Goal: Task Accomplishment & Management: Use online tool/utility

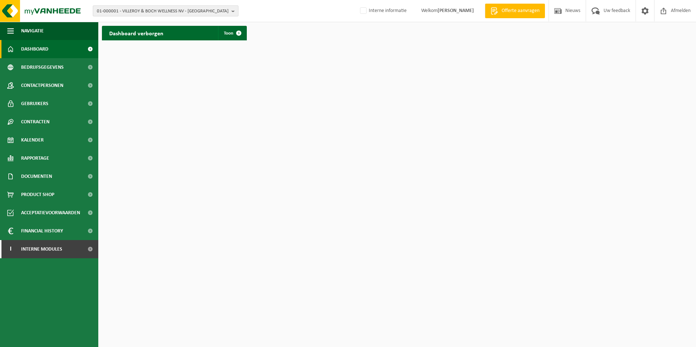
click at [189, 12] on span "01-000001 - VILLEROY & BOCH WELLNESS NV - ROESELARE" at bounding box center [163, 11] width 132 height 11
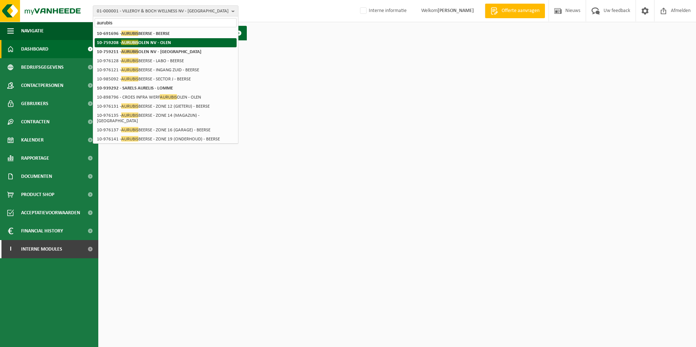
type input "aurubis"
click at [170, 44] on strong "10-759208 - AURUBIS OLEN NV - OLEN" at bounding box center [134, 42] width 74 height 5
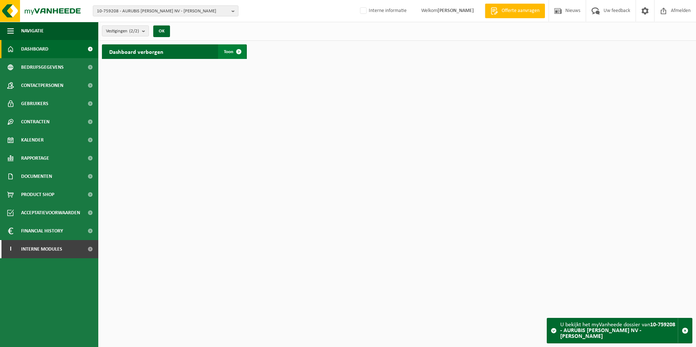
click at [231, 51] on span "Toon" at bounding box center [228, 51] width 9 height 5
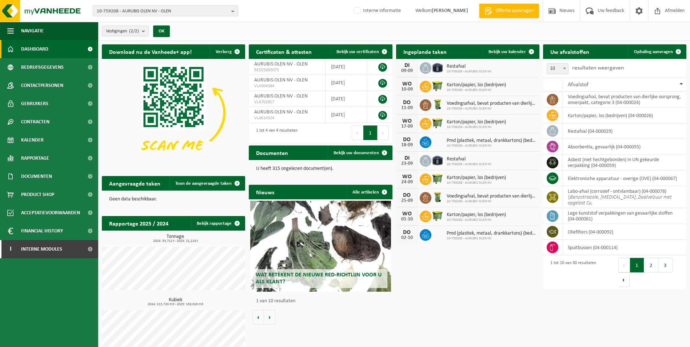
drag, startPoint x: 116, startPoint y: 8, endPoint x: 94, endPoint y: 9, distance: 22.6
click at [94, 9] on button "10-759208 - AURUBIS OLEN NV - OLEN" at bounding box center [166, 10] width 146 height 11
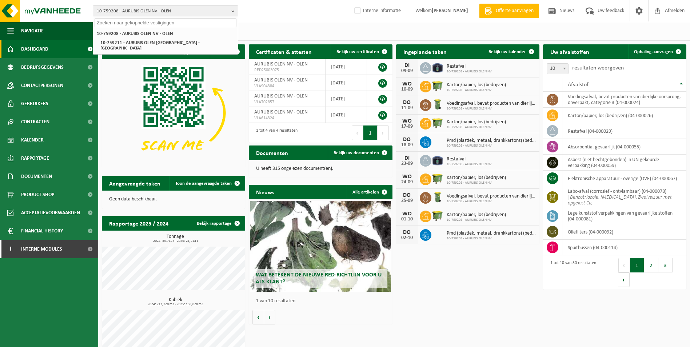
drag, startPoint x: 97, startPoint y: 8, endPoint x: 117, endPoint y: 10, distance: 19.7
click at [115, 9] on span "10-759208 - AURUBIS OLEN NV - OLEN" at bounding box center [163, 11] width 132 height 11
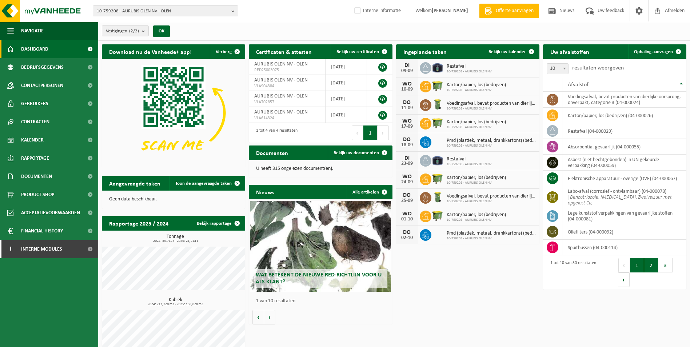
click at [651, 267] on button "2" at bounding box center [651, 265] width 14 height 15
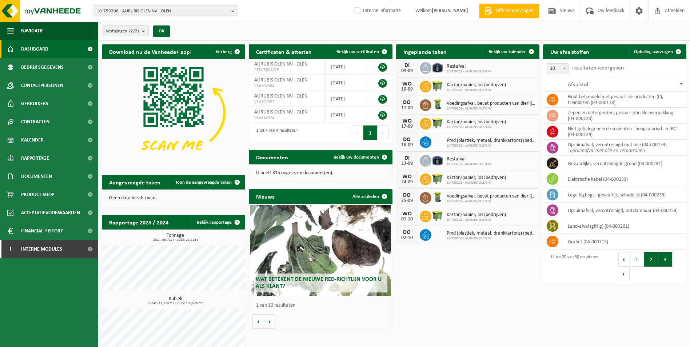
click at [669, 256] on button "3" at bounding box center [666, 259] width 14 height 15
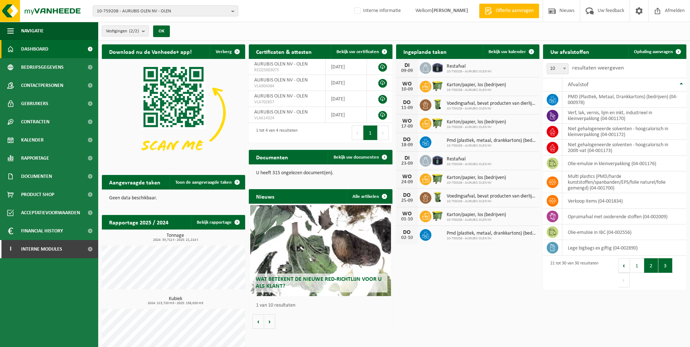
click at [655, 264] on button "2" at bounding box center [651, 265] width 14 height 15
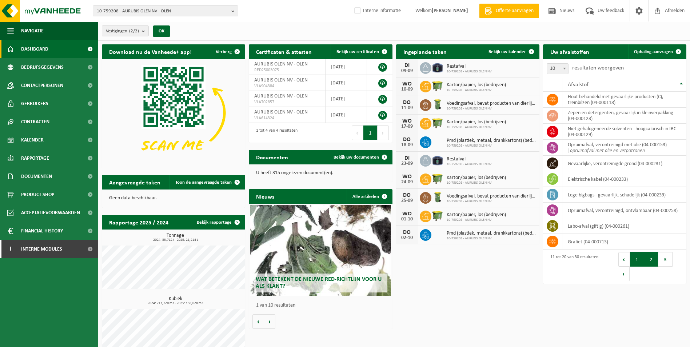
click at [642, 256] on button "1" at bounding box center [637, 259] width 14 height 15
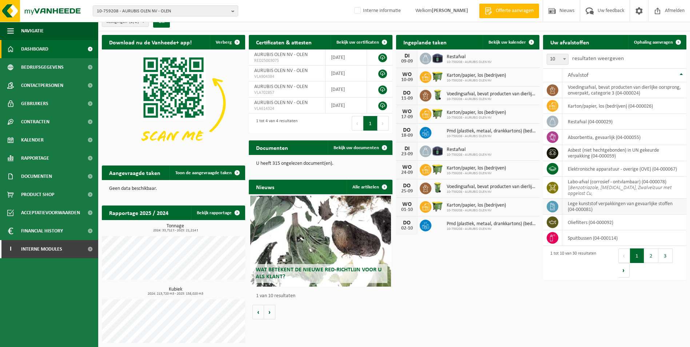
scroll to position [12, 0]
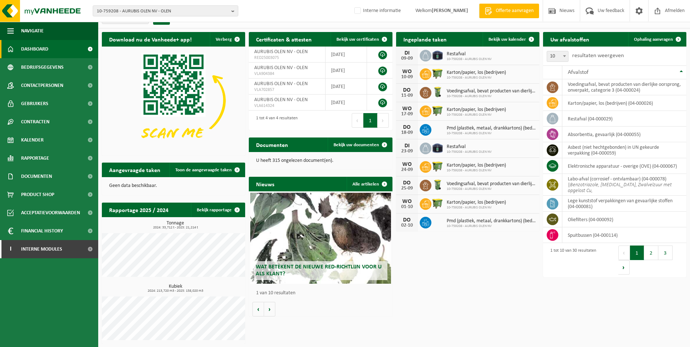
click at [647, 256] on button "2" at bounding box center [651, 253] width 14 height 15
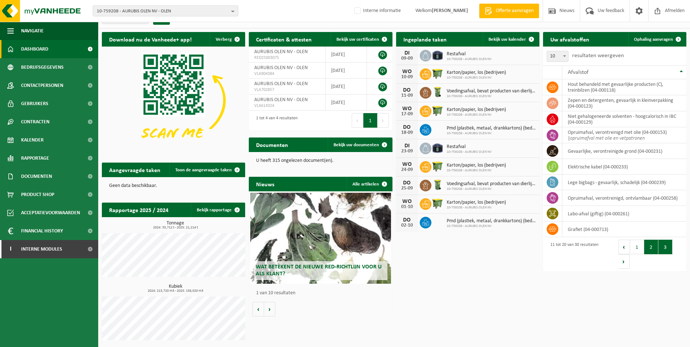
click at [668, 247] on button "3" at bounding box center [666, 247] width 14 height 15
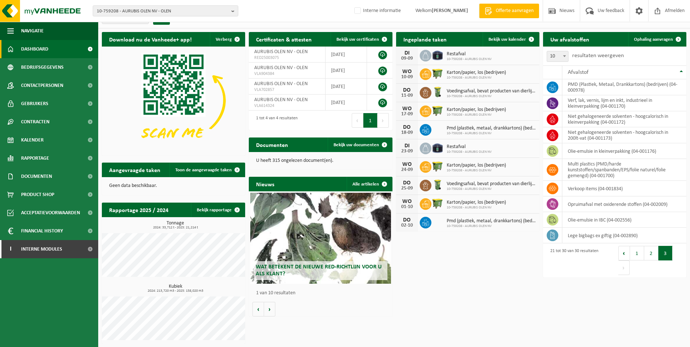
click at [653, 255] on button "2" at bounding box center [651, 253] width 14 height 15
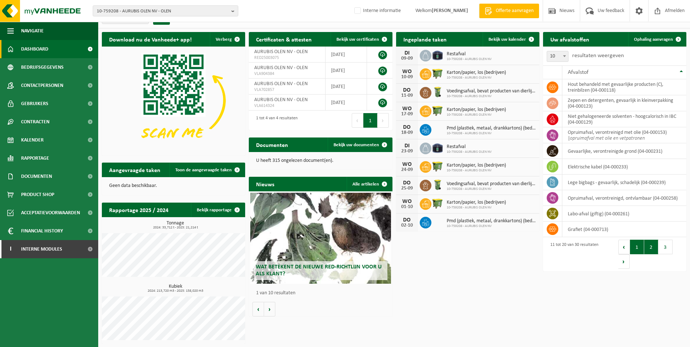
click at [640, 246] on button "1" at bounding box center [637, 247] width 14 height 15
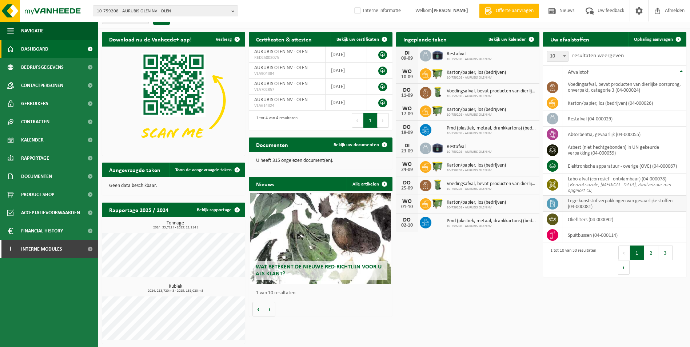
click at [548, 202] on span at bounding box center [553, 204] width 12 height 12
click at [596, 200] on td "lege kunststof verpakkingen van gevaarlijke stoffen (04-000081)" at bounding box center [624, 204] width 124 height 16
click at [658, 39] on span "Ophaling aanvragen" at bounding box center [653, 39] width 39 height 5
click at [499, 37] on span "Bekijk uw kalender" at bounding box center [507, 39] width 37 height 5
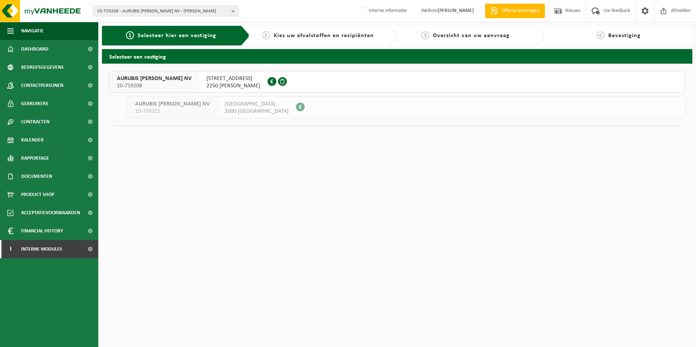
click at [212, 82] on span "2250 OLEN" at bounding box center [233, 85] width 54 height 7
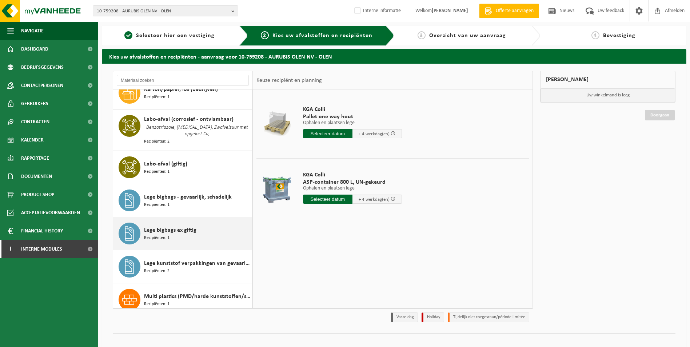
scroll to position [255, 0]
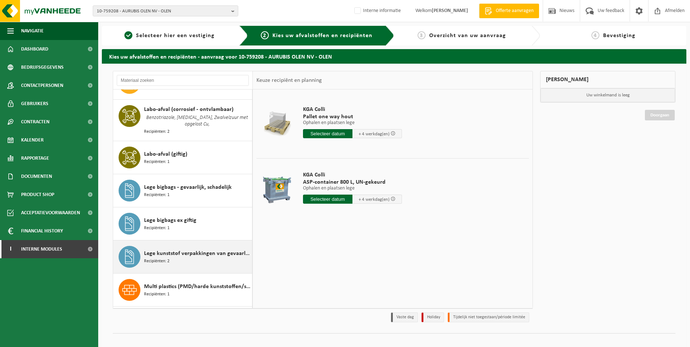
click at [202, 254] on span "Lege kunststof verpakkingen van gevaarlijke stoffen" at bounding box center [197, 253] width 106 height 9
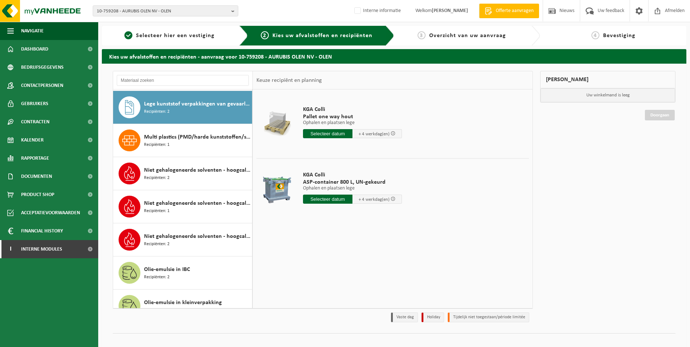
scroll to position [404, 0]
click at [340, 199] on input "text" at bounding box center [327, 199] width 49 height 9
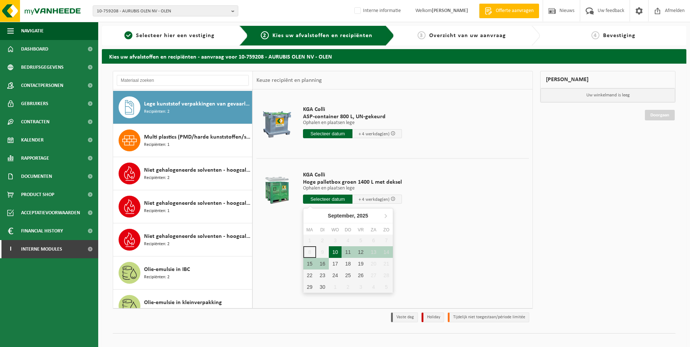
click at [335, 251] on div "10" at bounding box center [335, 252] width 13 height 12
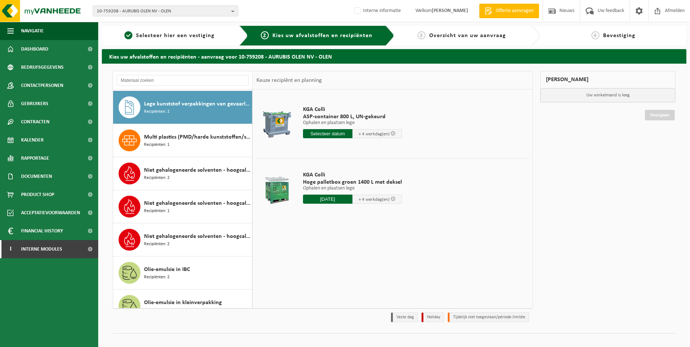
type input "Van 2025-09-10"
type input "2025-09-10"
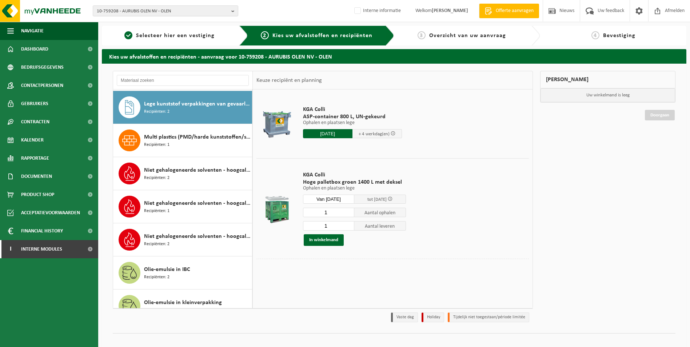
click at [374, 224] on span "Aantal leveren" at bounding box center [380, 225] width 52 height 9
click at [335, 227] on input "1" at bounding box center [329, 225] width 52 height 9
click at [348, 223] on input "2" at bounding box center [329, 225] width 52 height 9
click at [348, 223] on input "3" at bounding box center [329, 225] width 52 height 9
type input "4"
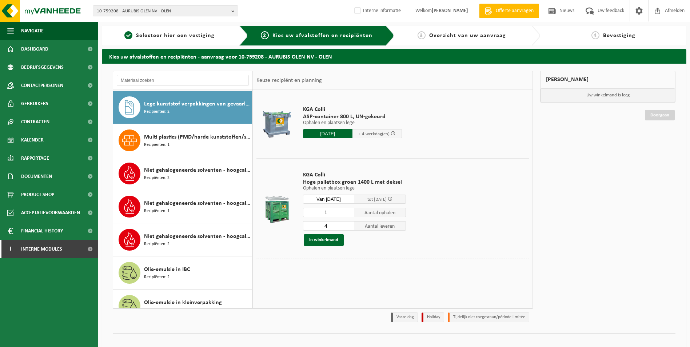
click at [348, 223] on input "4" at bounding box center [329, 225] width 52 height 9
drag, startPoint x: 335, startPoint y: 209, endPoint x: 303, endPoint y: 209, distance: 31.7
click at [303, 209] on input "1" at bounding box center [329, 212] width 52 height 9
type input "0"
click at [347, 214] on input "0" at bounding box center [329, 212] width 52 height 9
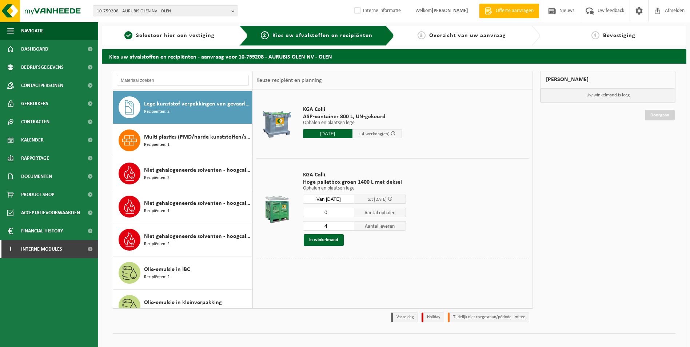
drag, startPoint x: 521, startPoint y: 249, endPoint x: 469, endPoint y: 257, distance: 53.0
click at [521, 250] on td "KGA Colli Hoge palletbox groen 1400 L met deksel Ophalen en plaatsen lege Ophal…" at bounding box center [414, 208] width 232 height 100
click at [403, 216] on span "Aantal ophalen" at bounding box center [380, 212] width 52 height 9
click at [323, 234] on button "In winkelmand" at bounding box center [324, 240] width 40 height 12
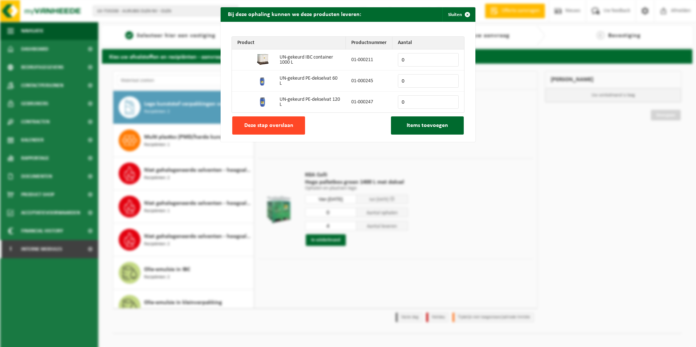
click at [278, 125] on span "Deze stap overslaan" at bounding box center [268, 126] width 49 height 6
click at [276, 124] on span "Deze stap overslaan" at bounding box center [268, 126] width 49 height 6
click at [465, 14] on span "button" at bounding box center [467, 14] width 15 height 15
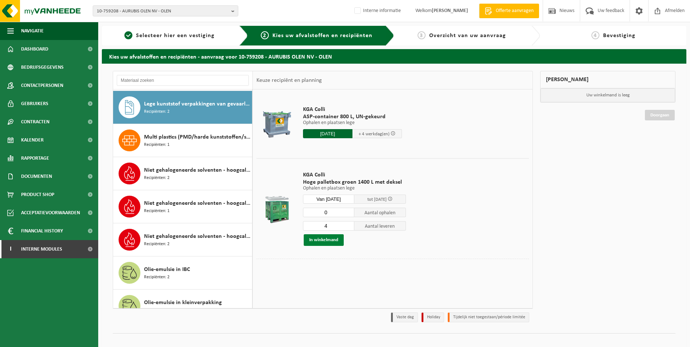
click at [313, 243] on button "In winkelmand" at bounding box center [324, 240] width 40 height 12
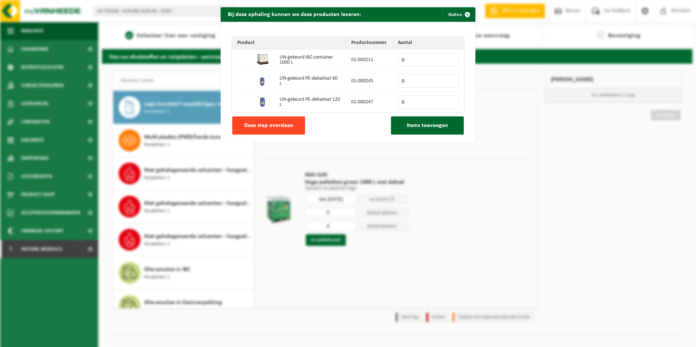
click at [281, 125] on span "Deze stap overslaan" at bounding box center [268, 126] width 49 height 6
click at [272, 123] on span "Deze stap overslaan" at bounding box center [268, 126] width 49 height 6
click at [436, 123] on span "Items toevoegen" at bounding box center [426, 126] width 41 height 6
click at [286, 125] on span "Deze stap overslaan" at bounding box center [268, 126] width 49 height 6
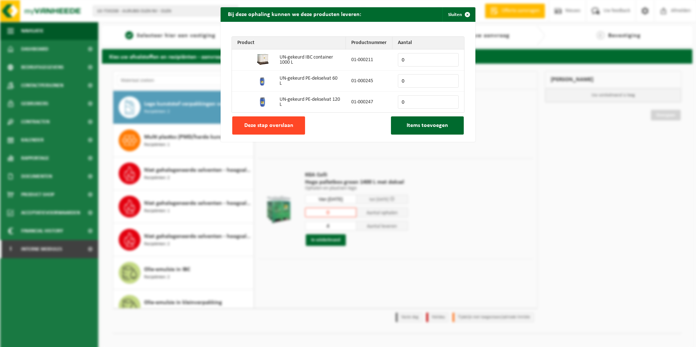
click at [286, 125] on span "Deze stap overslaan" at bounding box center [268, 126] width 49 height 6
click at [464, 15] on span "button" at bounding box center [467, 14] width 15 height 15
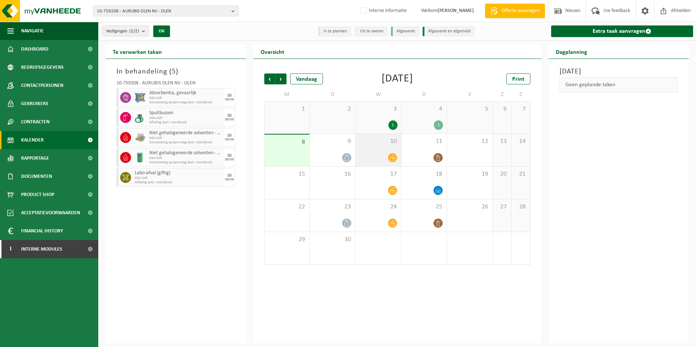
click at [393, 155] on icon at bounding box center [392, 158] width 6 height 6
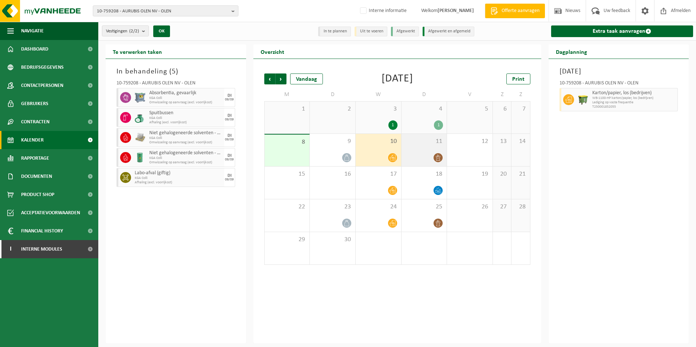
click at [441, 152] on div "11" at bounding box center [423, 150] width 45 height 32
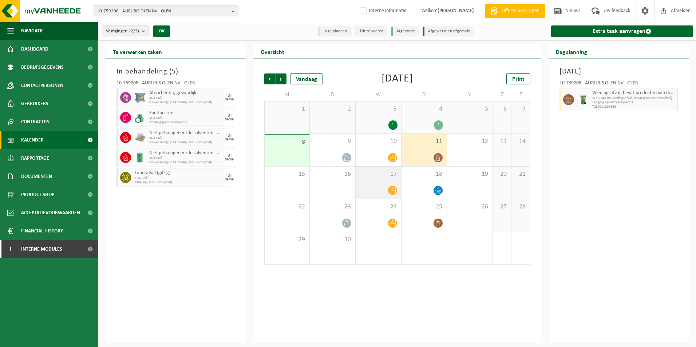
click at [393, 188] on icon at bounding box center [392, 190] width 6 height 6
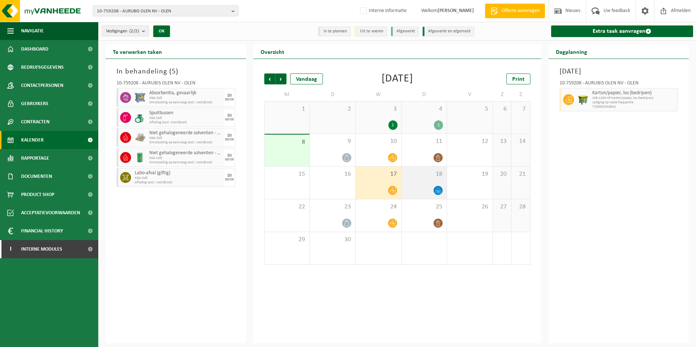
click at [435, 188] on icon at bounding box center [438, 190] width 6 height 6
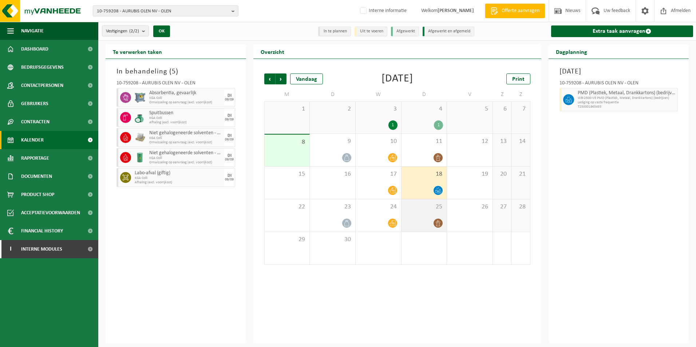
click at [438, 224] on icon at bounding box center [438, 223] width 6 height 6
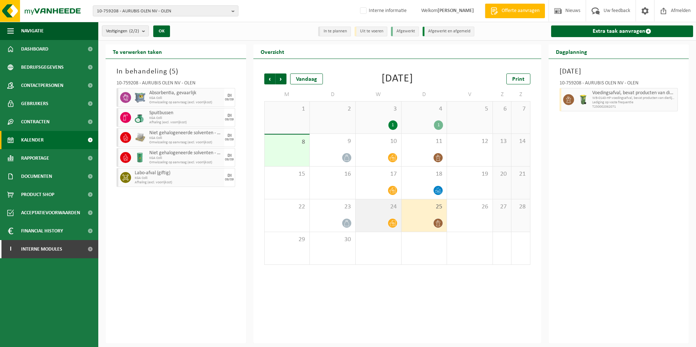
click at [391, 221] on icon at bounding box center [392, 223] width 6 height 6
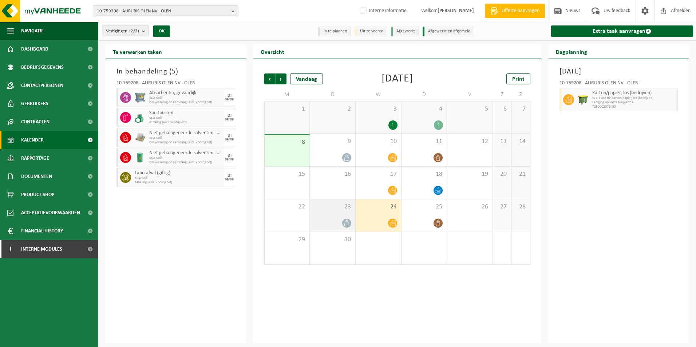
click at [345, 220] on icon at bounding box center [346, 223] width 6 height 6
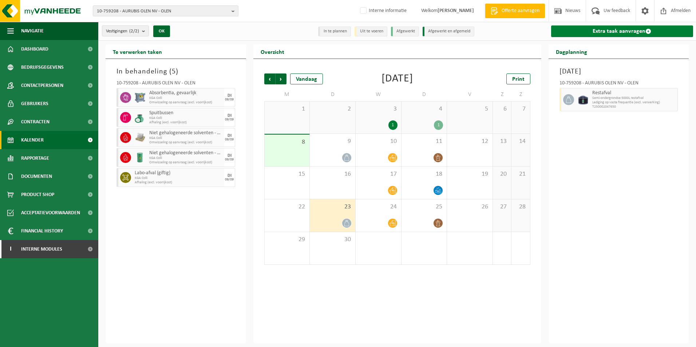
click at [628, 32] on link "Extra taak aanvragen" at bounding box center [622, 31] width 142 height 12
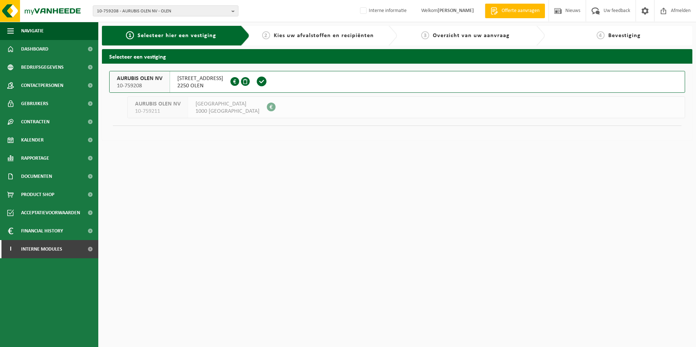
click at [267, 81] on span at bounding box center [261, 81] width 11 height 11
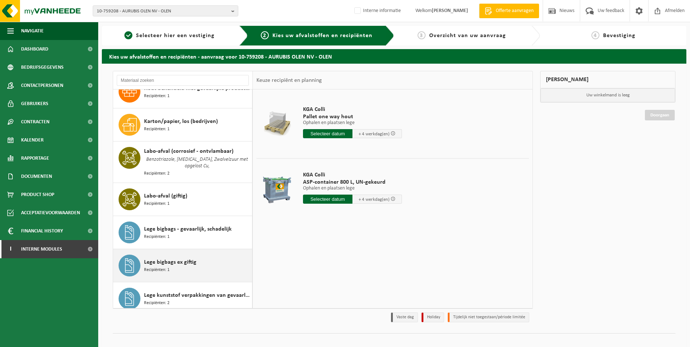
scroll to position [218, 0]
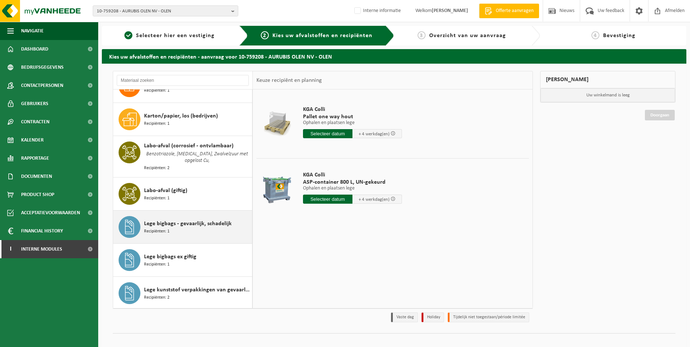
click at [192, 219] on span "Lege bigbags - gevaarlijk, schadelijk" at bounding box center [188, 223] width 88 height 9
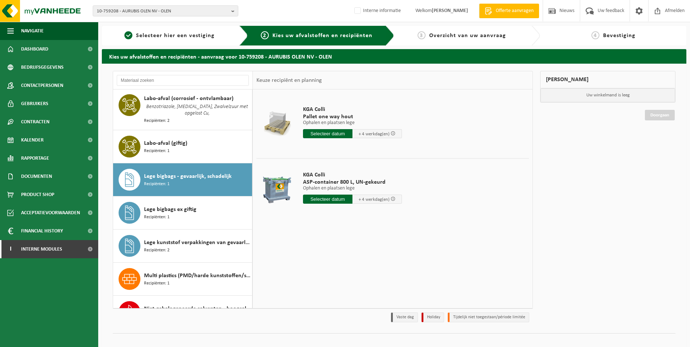
scroll to position [338, 0]
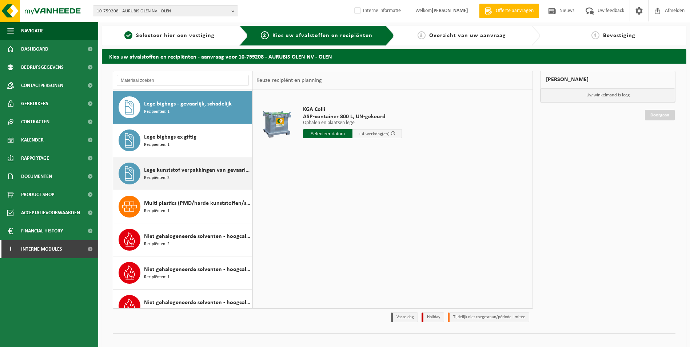
click at [199, 171] on span "Lege kunststof verpakkingen van gevaarlijke stoffen" at bounding box center [197, 170] width 106 height 9
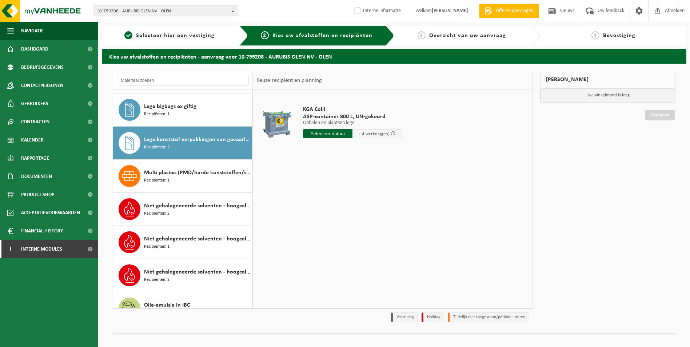
scroll to position [404, 0]
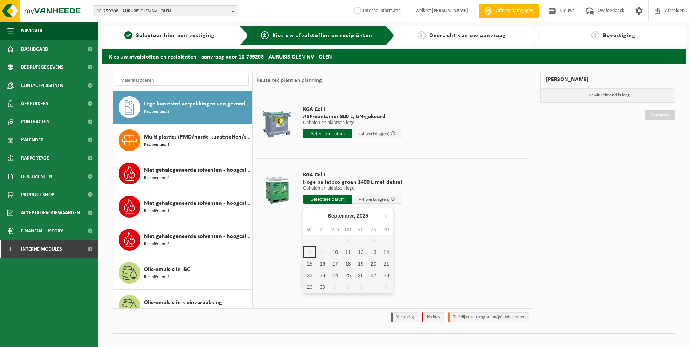
click at [327, 197] on input "text" at bounding box center [327, 199] width 49 height 9
click at [337, 251] on div "10" at bounding box center [335, 252] width 13 height 12
type input "Van [DATE]"
type input "[DATE]"
